Goal: Task Accomplishment & Management: Manage account settings

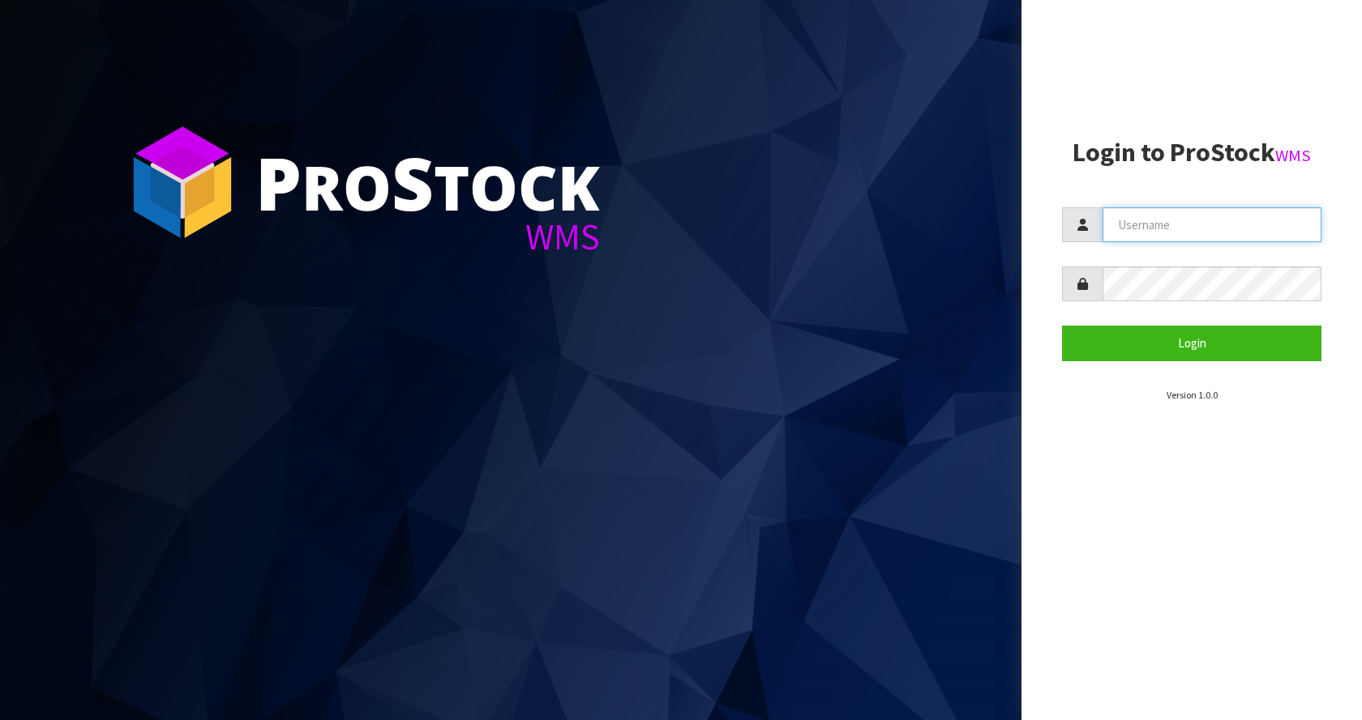
click at [1156, 224] on input "text" at bounding box center [1211, 224] width 219 height 35
type input "[EMAIL_ADDRESS][DOMAIN_NAME]"
click at [1062, 326] on button "Login" at bounding box center [1191, 343] width 259 height 35
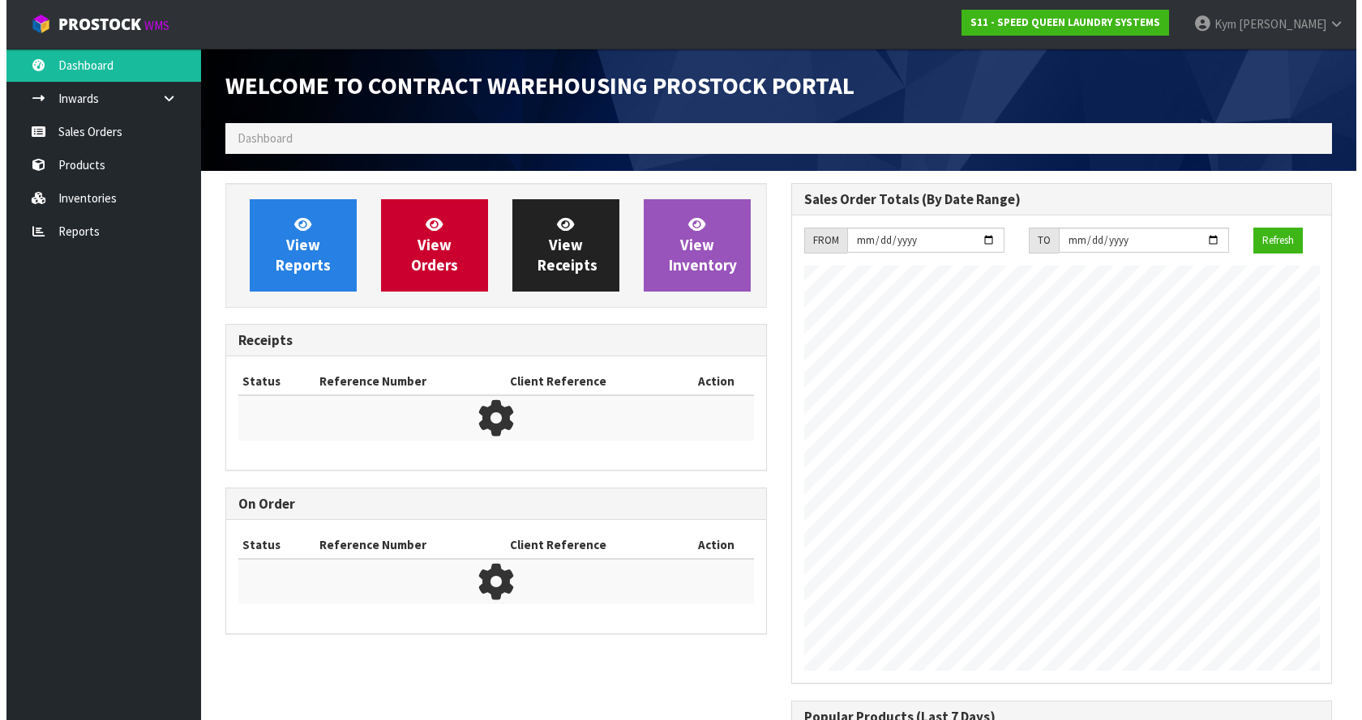
scroll to position [776, 565]
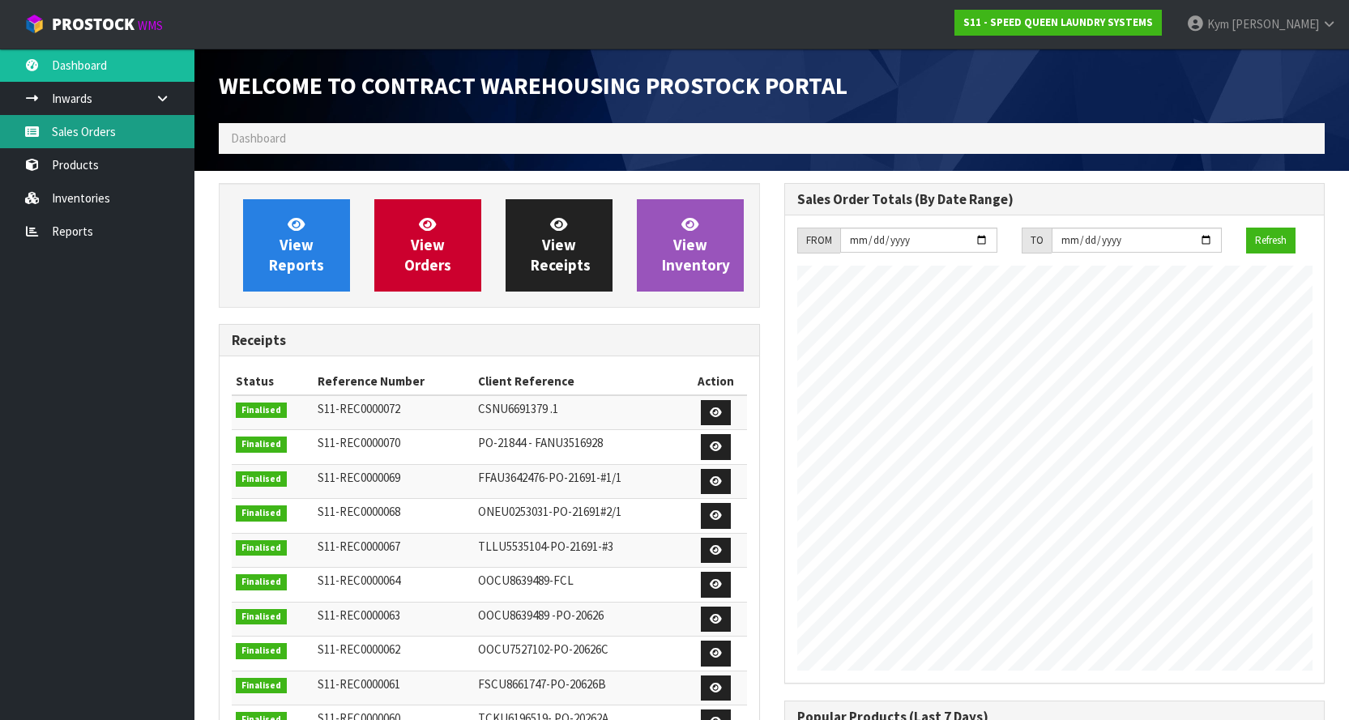
click at [105, 127] on link "Sales Orders" at bounding box center [97, 131] width 195 height 33
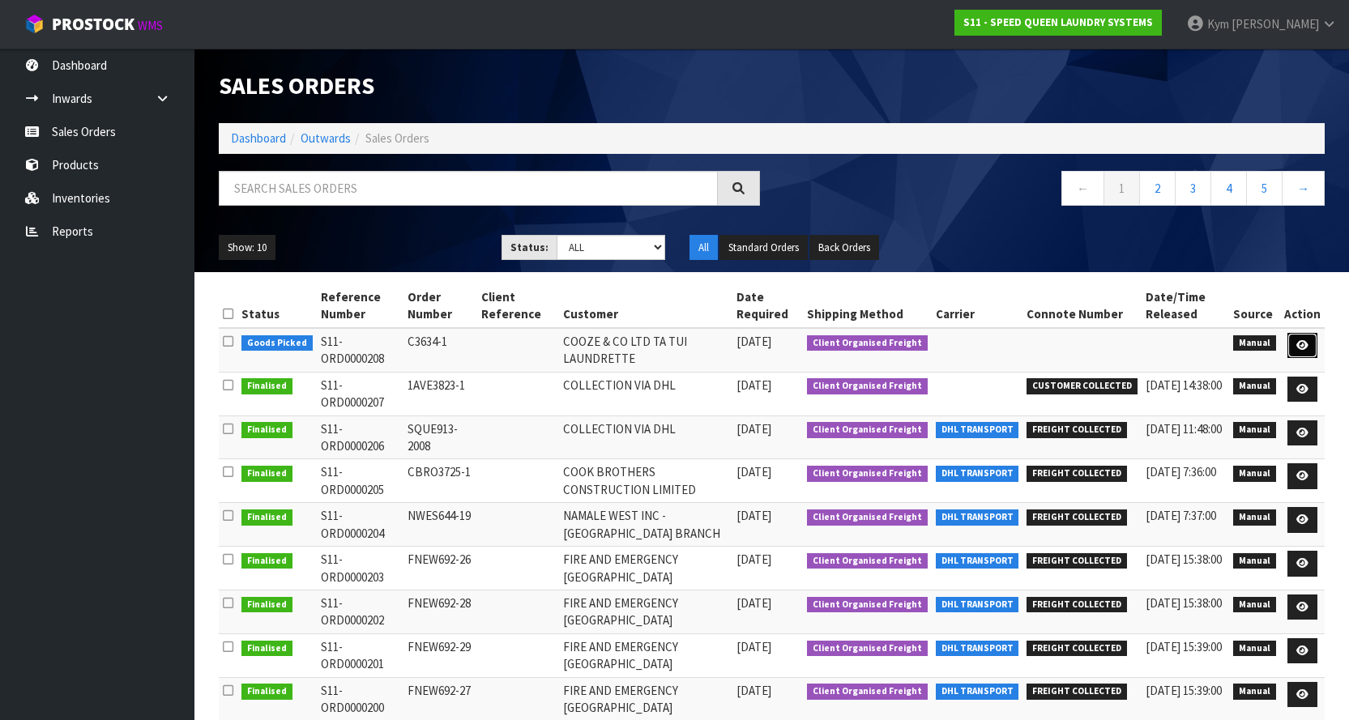
click at [1301, 344] on icon at bounding box center [1303, 345] width 12 height 11
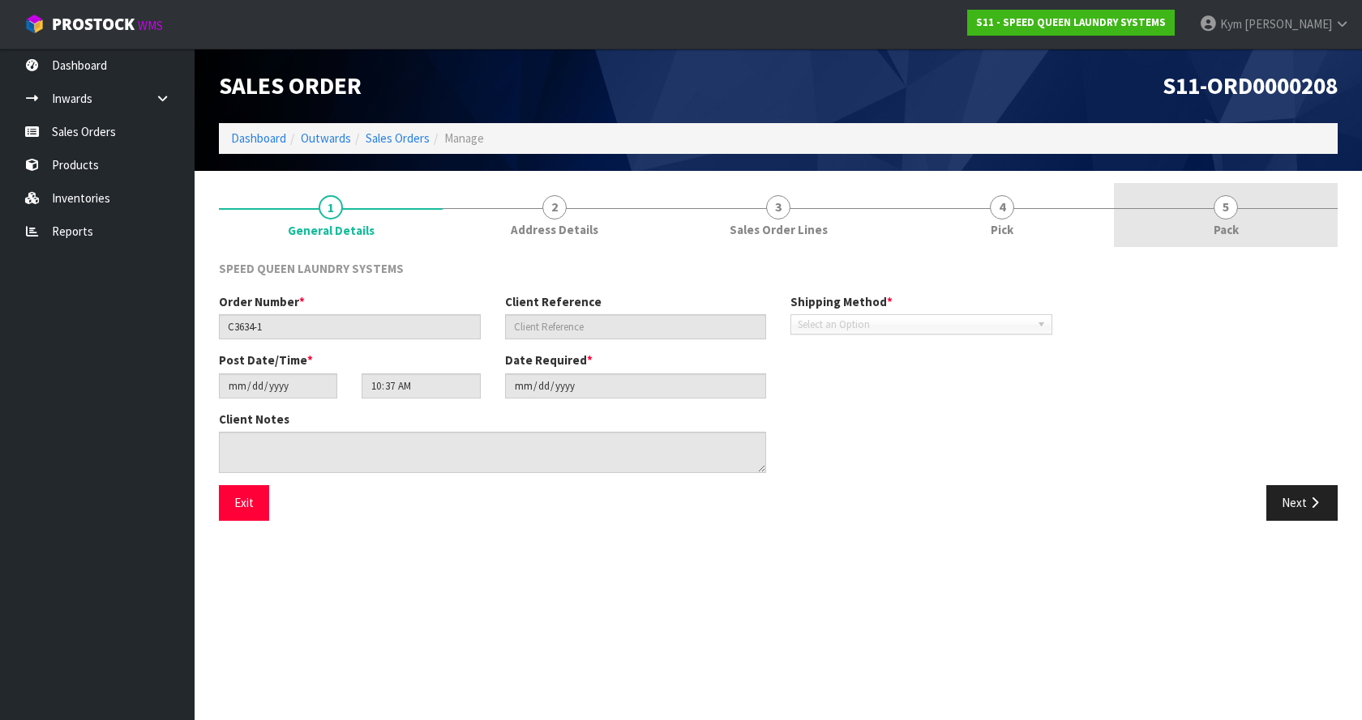
click at [1215, 207] on span "5" at bounding box center [1225, 207] width 24 height 24
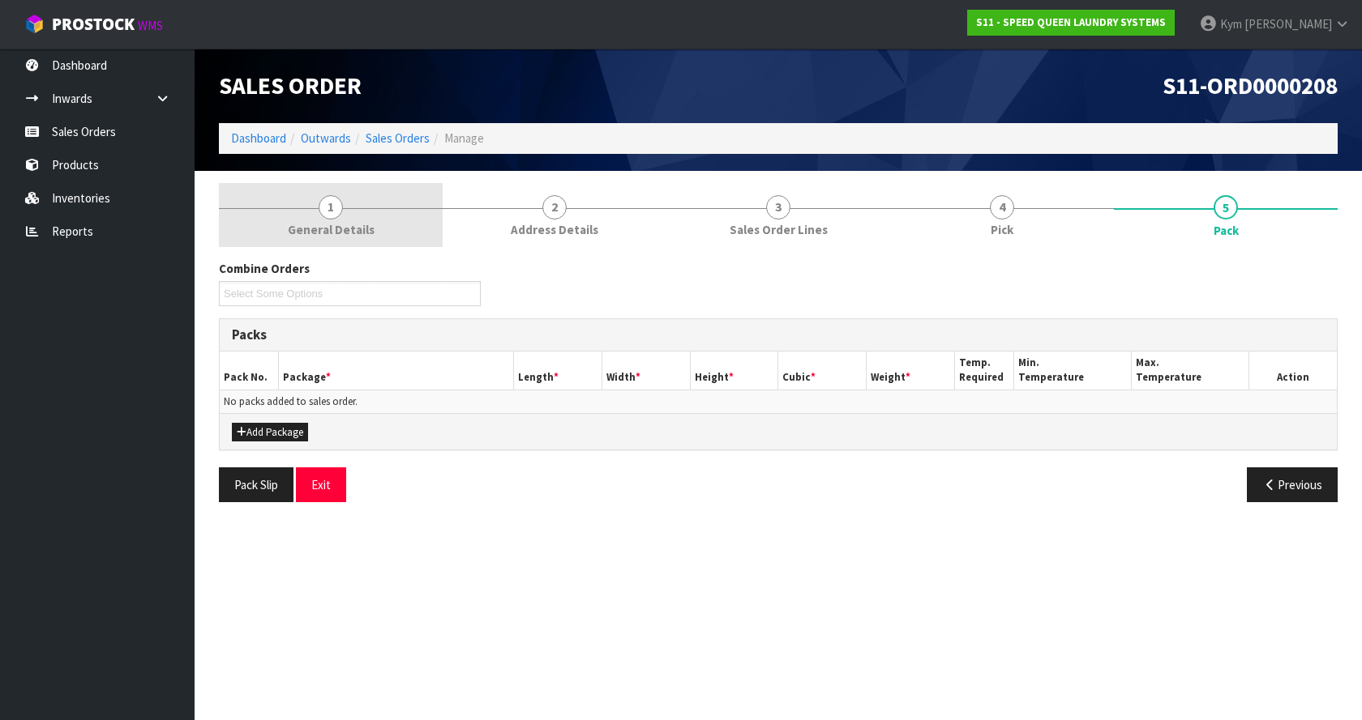
click at [284, 218] on link "1 General Details" at bounding box center [331, 215] width 224 height 64
